Goal: Communication & Community: Answer question/provide support

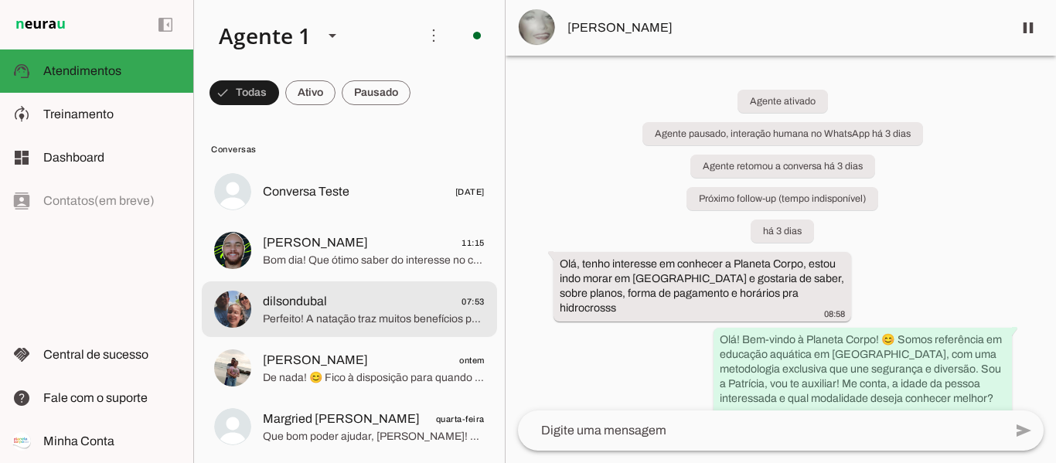
click at [357, 307] on span "dilsondubal 07:53" at bounding box center [374, 301] width 222 height 19
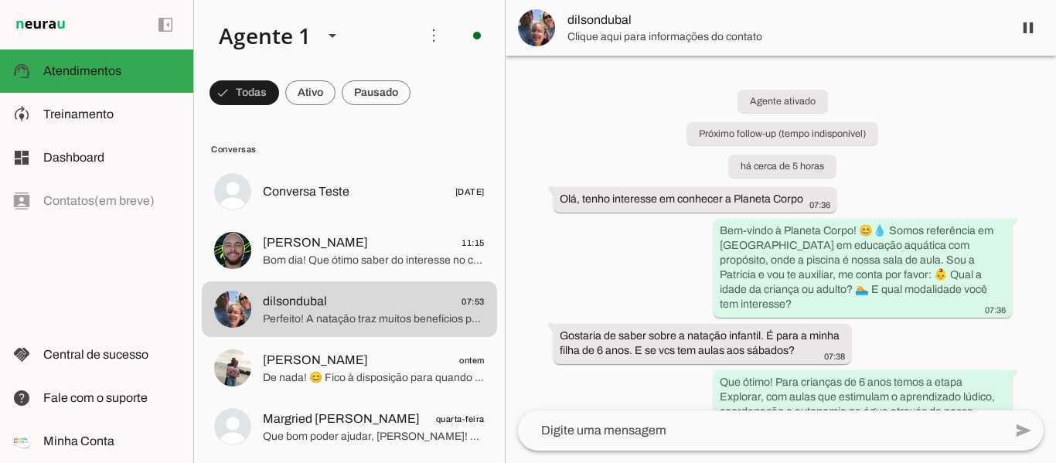
scroll to position [1005, 0]
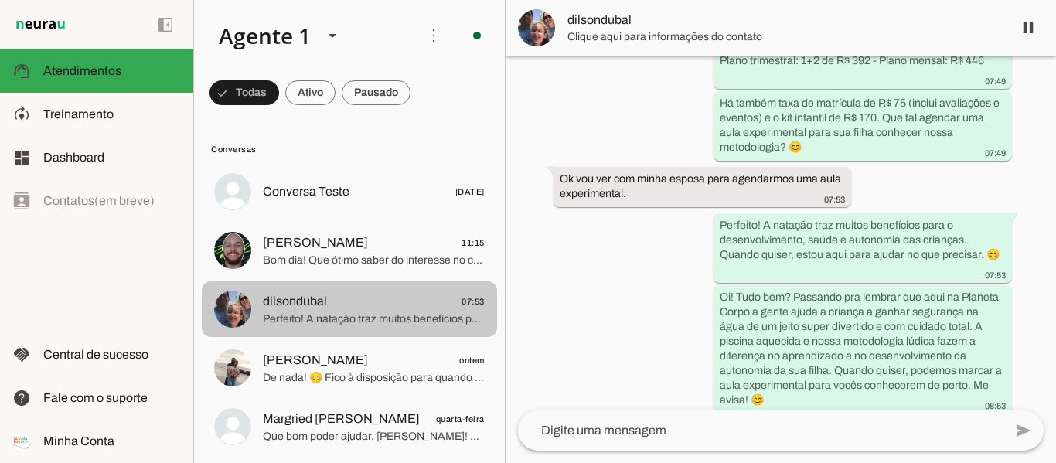
click at [334, 257] on span "Bom dia! Que ótimo saber do interesse no comercial e marketing. 😊 A Planeta Cor…" at bounding box center [374, 260] width 222 height 15
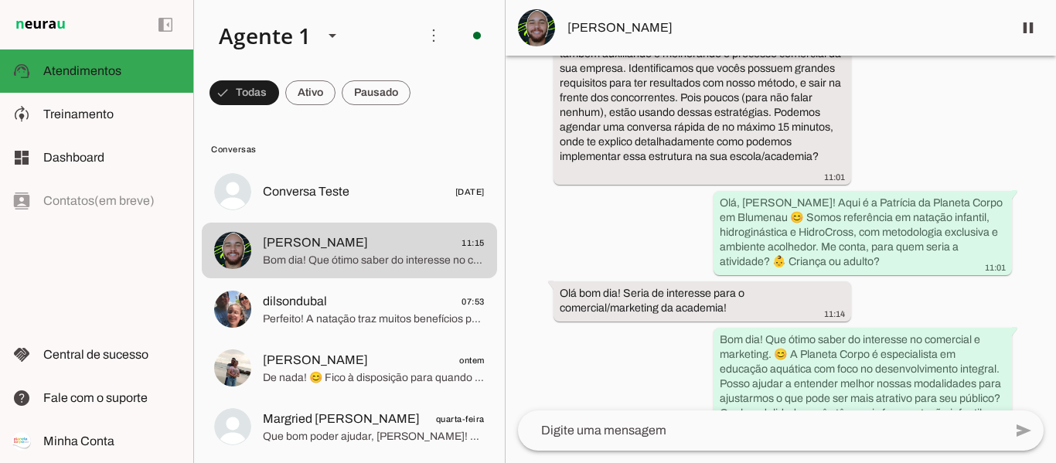
scroll to position [509, 0]
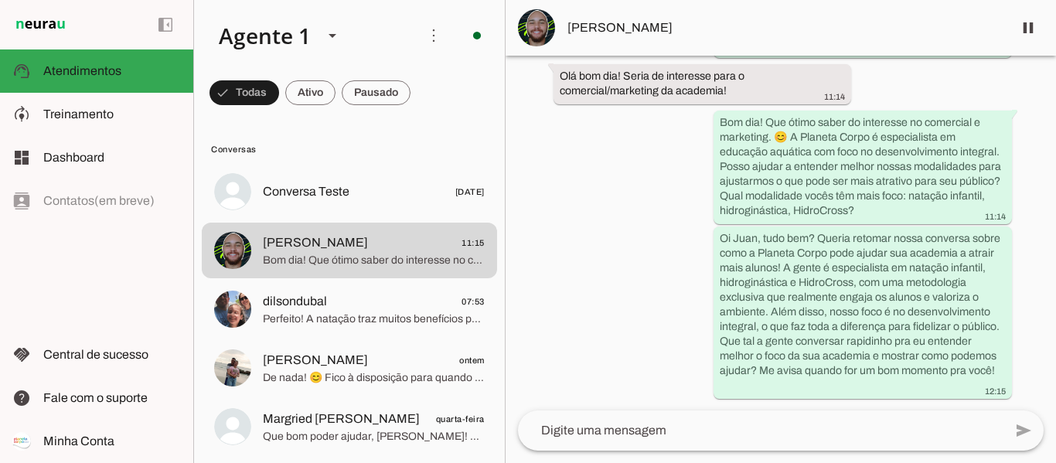
click at [202, 164] on button "[PERSON_NAME] 11:15 Bom dia! Que ótimo saber do interesse no comercial e market…" at bounding box center [349, 192] width 295 height 56
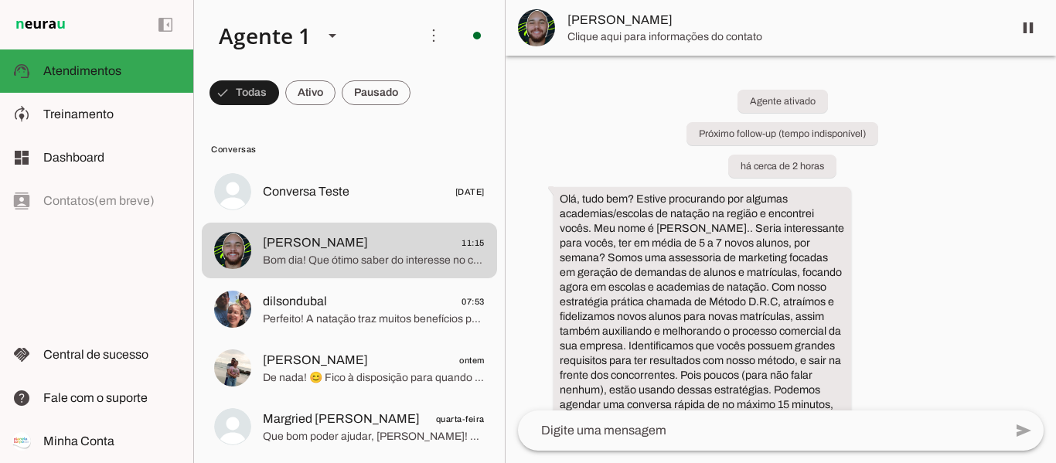
click at [787, 427] on textarea at bounding box center [760, 430] width 485 height 19
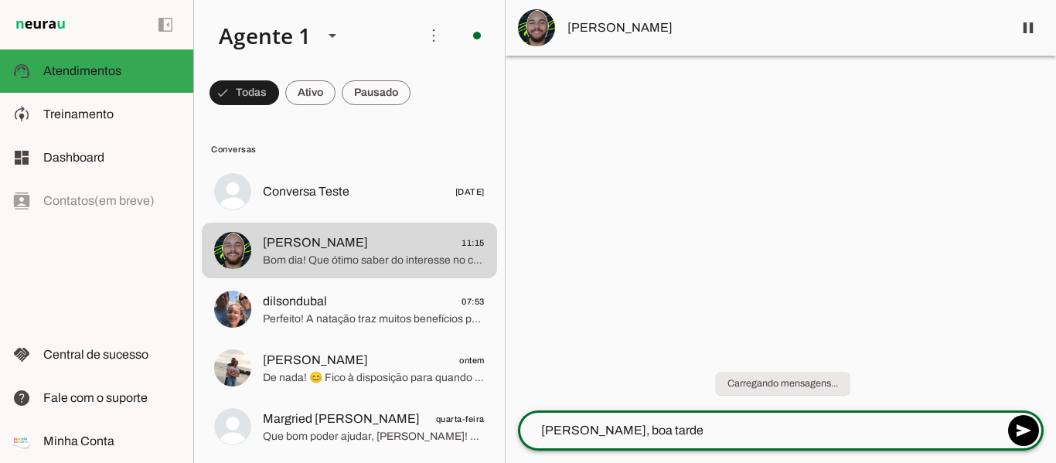
type textarea "Oi Juan, boa tarde!"
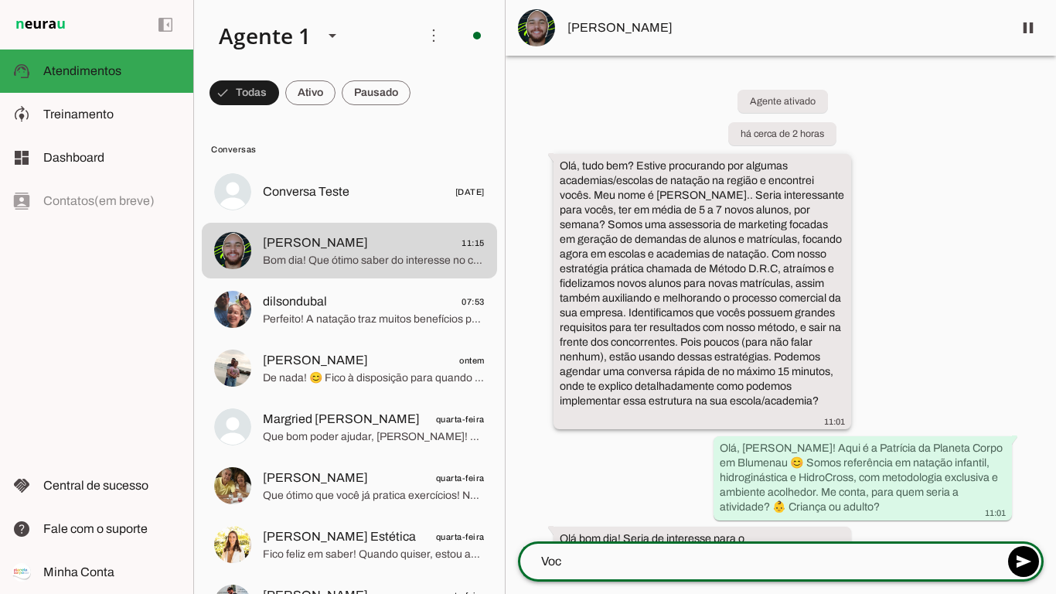
type textarea "Voc"
type md-outlined-text-field "Voc"
click at [0, 0] on slot "Olá, tudo bem? Estive procurando por algumas academias/escolas de natação na re…" at bounding box center [0, 0] width 0 height 0
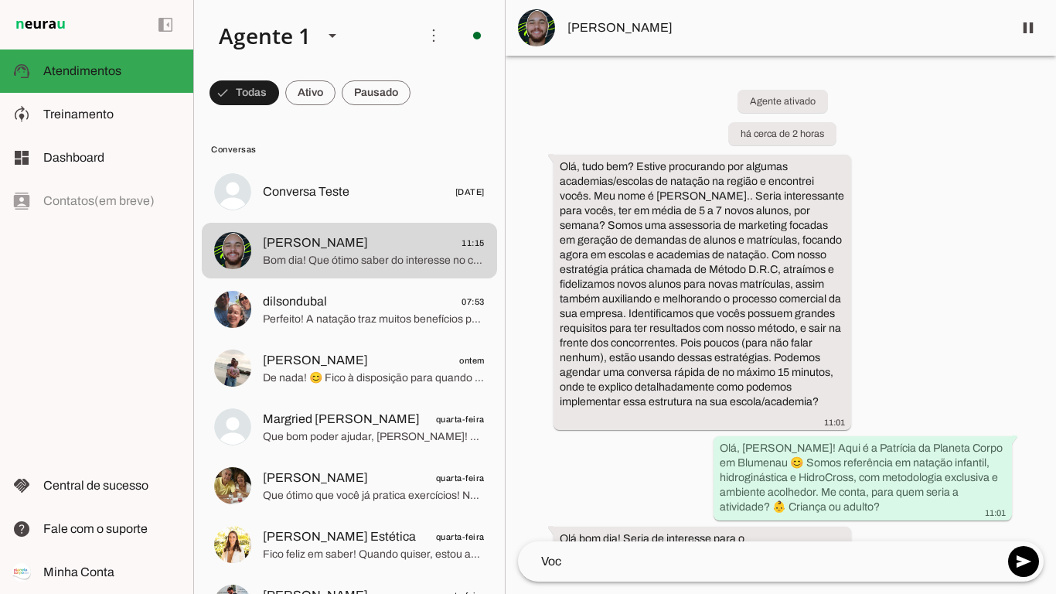
click at [604, 462] on div "Agente ativado há cerca de 2 horas 11:01 Olá, [PERSON_NAME]! Aqui é a Patrícia …" at bounding box center [781, 298] width 550 height 485
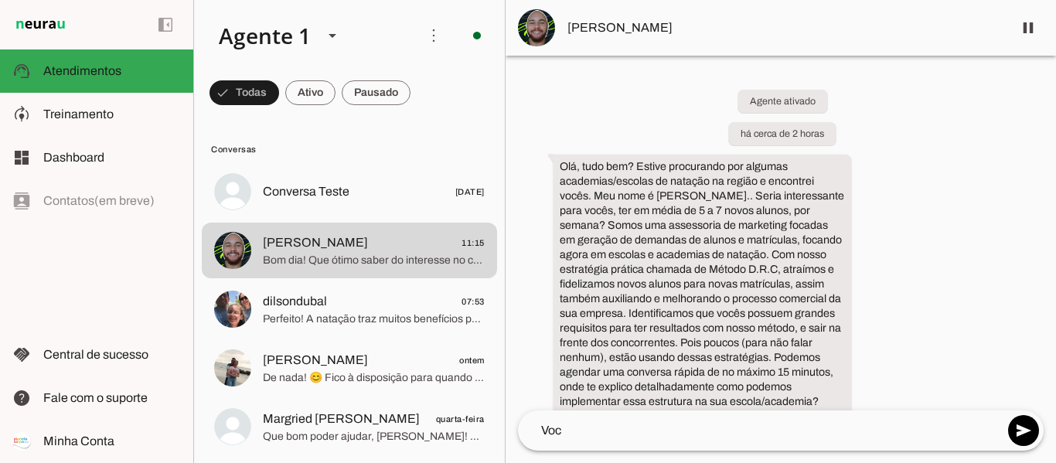
click at [634, 431] on textarea "Voc" at bounding box center [760, 430] width 485 height 19
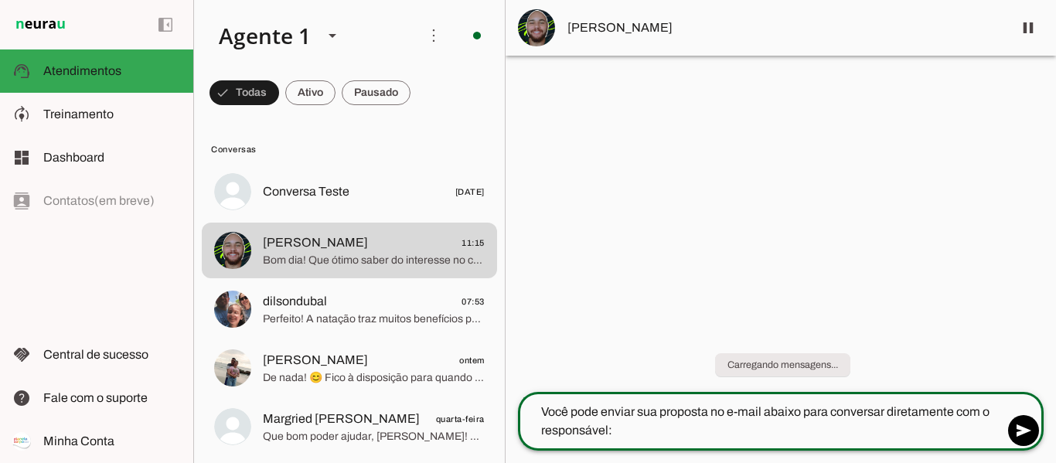
type textarea "Você pode enviar sua proposta no e-mail abaixo para conversar diretamente com o…"
type md-outlined-text-field "Você pode enviar sua proposta no e-mail abaixo para conversar diretamente com o…"
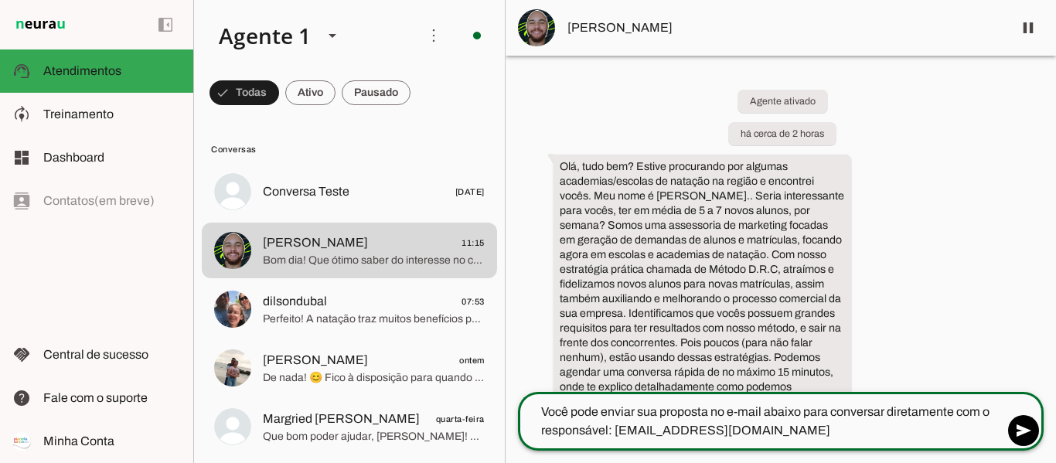
type textarea "Você pode enviar sua proposta no e-mail abaixo para conversar diretamente com o…"
type md-outlined-text-field "Você pode enviar sua proposta no e-mail abaixo para conversar diretamente com o…"
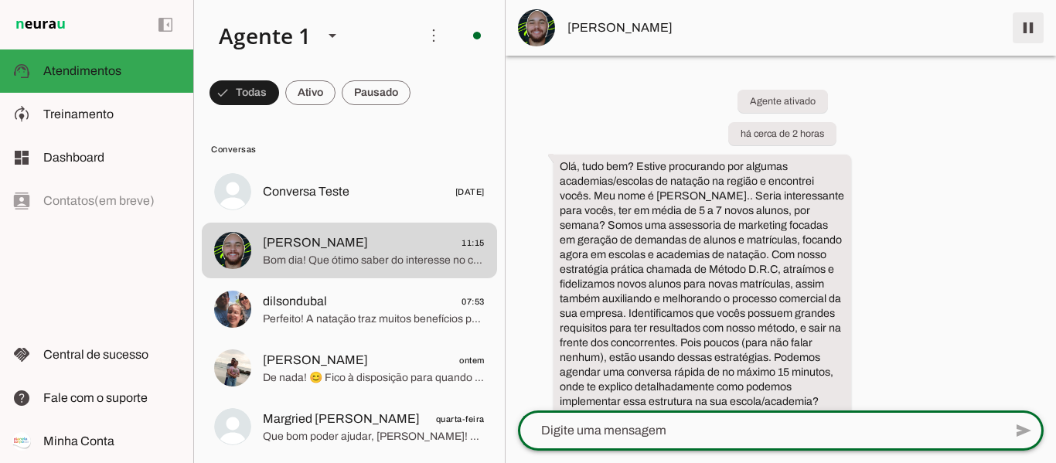
click at [1029, 27] on span at bounding box center [1028, 27] width 37 height 37
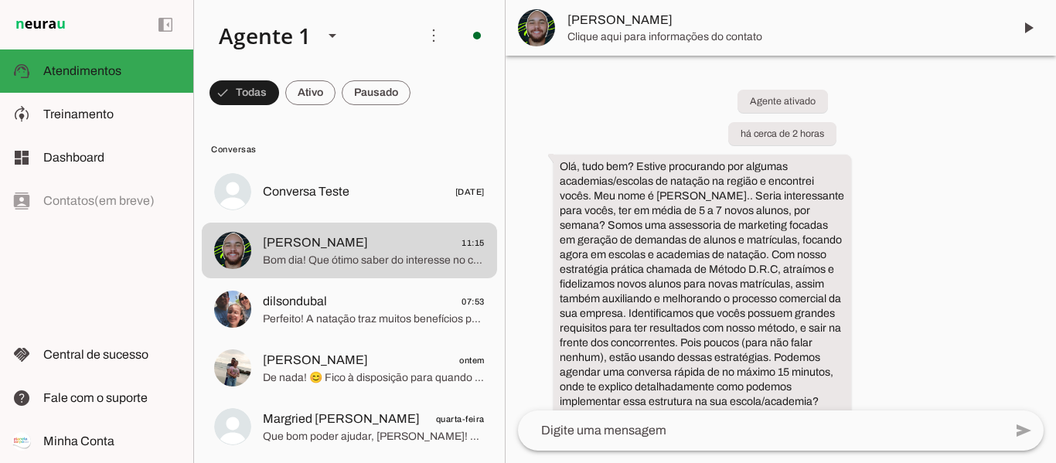
scroll to position [670, 0]
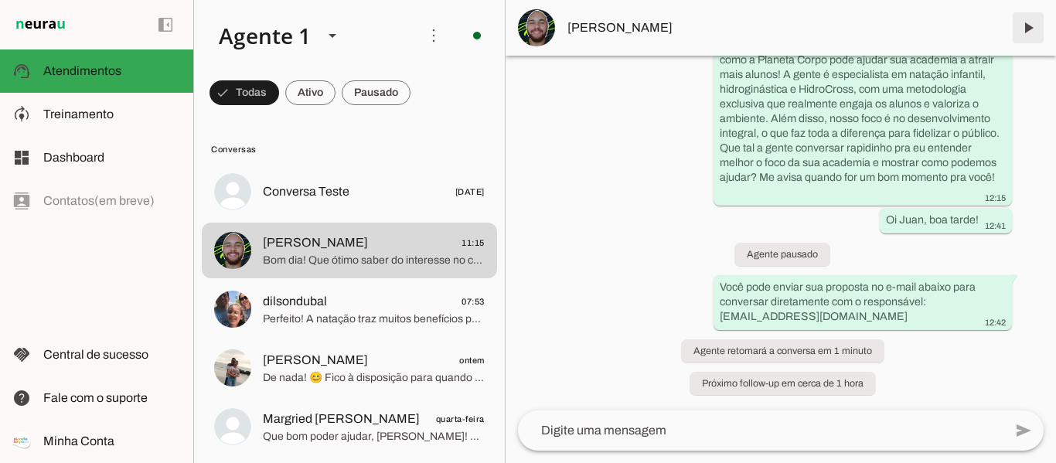
click at [1027, 28] on span at bounding box center [1028, 27] width 37 height 37
click at [1031, 38] on span at bounding box center [1028, 27] width 37 height 37
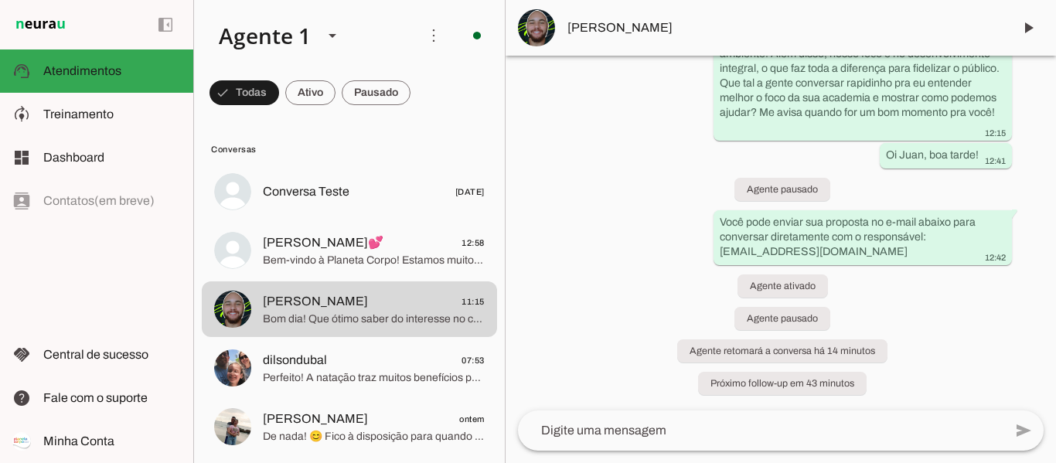
scroll to position [0, 0]
